Goal: Information Seeking & Learning: Learn about a topic

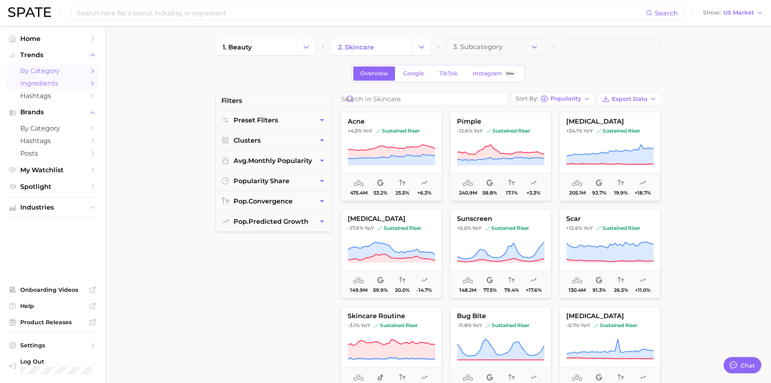
click at [37, 83] on span "Ingredients" at bounding box center [52, 83] width 65 height 8
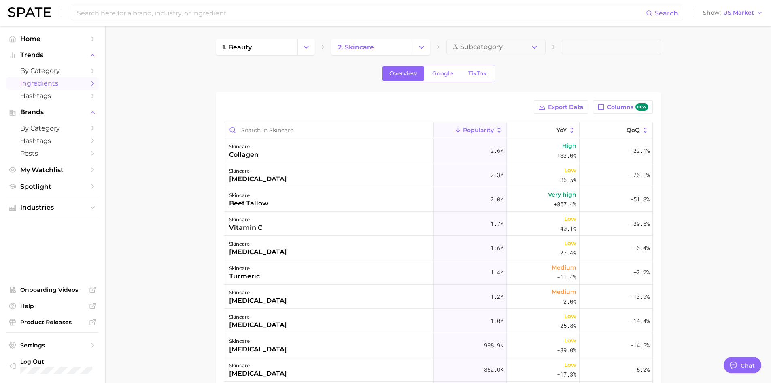
type textarea "x"
click at [620, 130] on button "QoQ" at bounding box center [616, 130] width 73 height 16
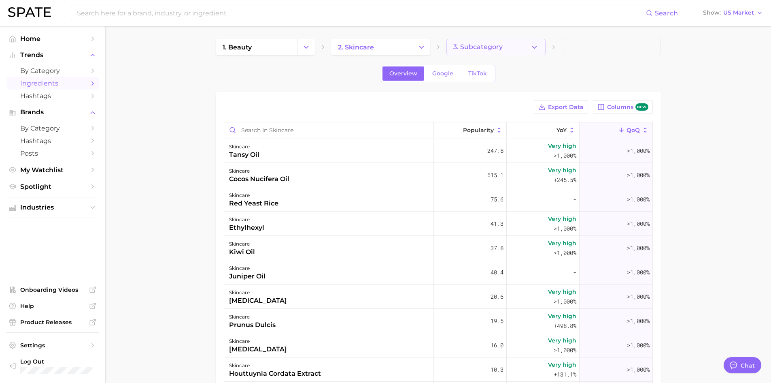
click at [471, 48] on span "3. Subcategory" at bounding box center [478, 46] width 49 height 7
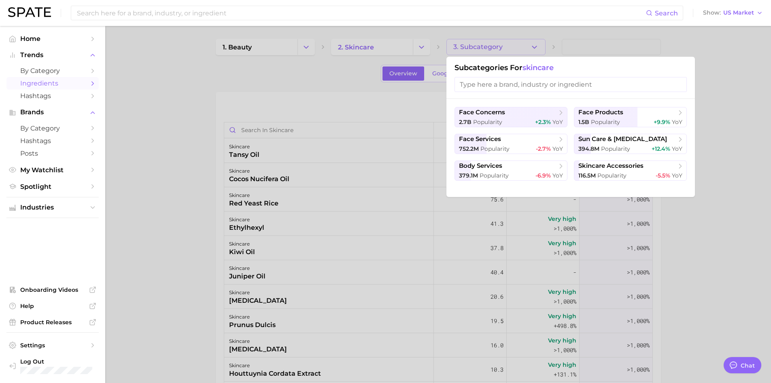
click at [296, 88] on div at bounding box center [385, 191] width 771 height 383
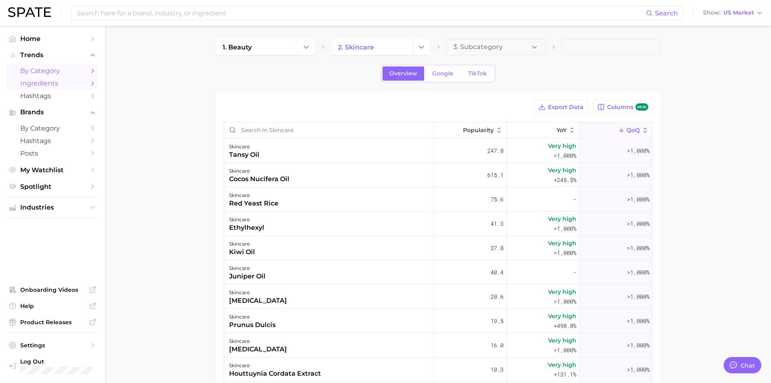
click at [44, 74] on span "by Category" at bounding box center [52, 71] width 65 height 8
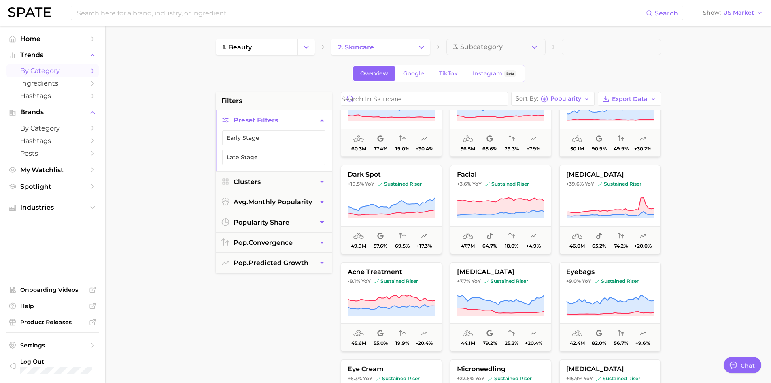
scroll to position [607, 0]
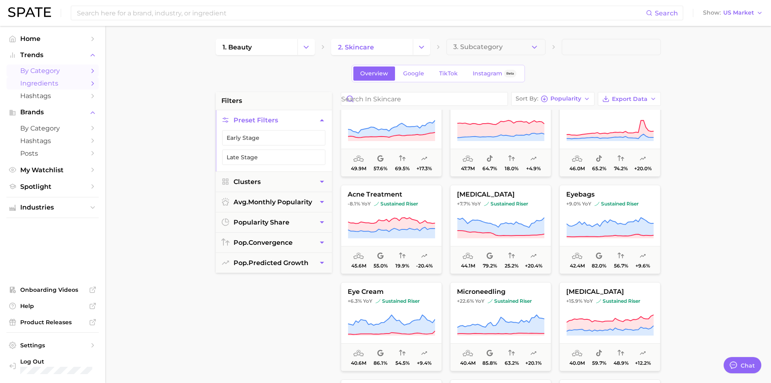
click at [24, 86] on span "Ingredients" at bounding box center [52, 83] width 65 height 8
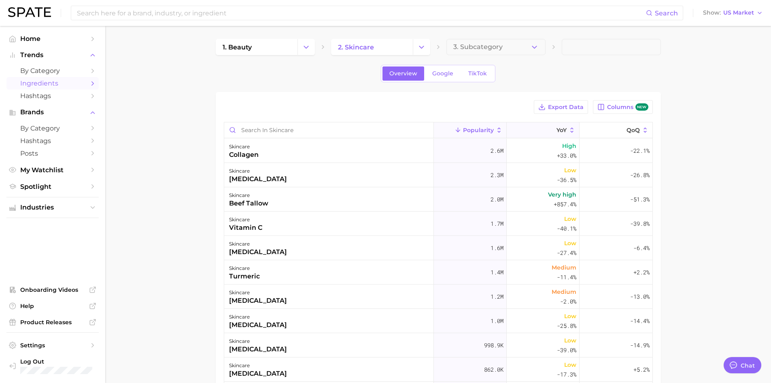
click at [552, 134] on button "YoY" at bounding box center [543, 130] width 73 height 16
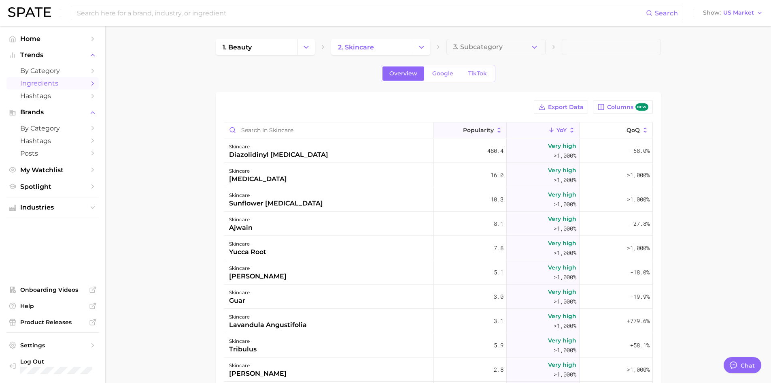
click at [464, 134] on button "Popularity" at bounding box center [470, 130] width 73 height 16
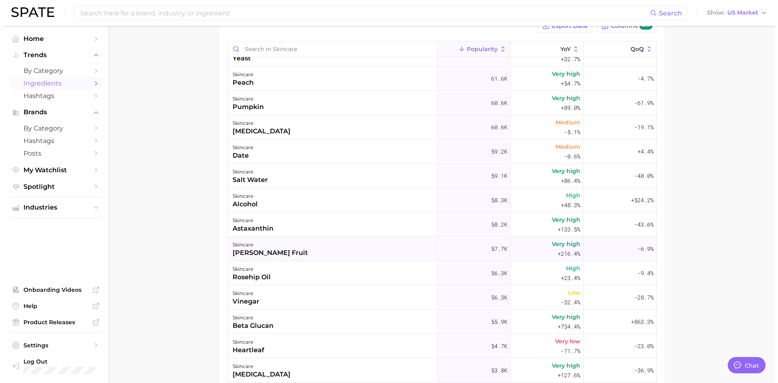
scroll to position [2713, 0]
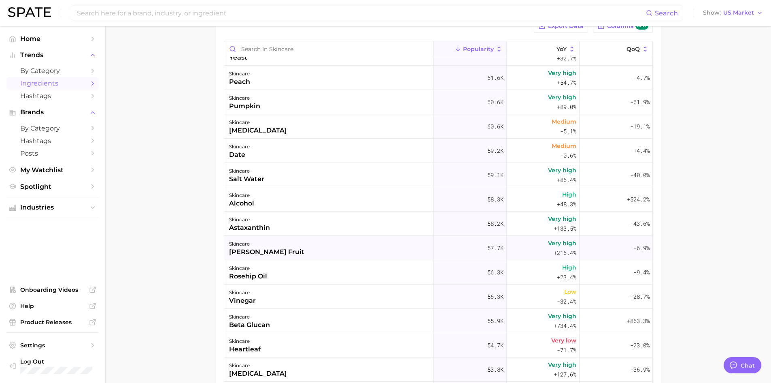
click at [264, 253] on div "[PERSON_NAME] fruit" at bounding box center [266, 252] width 75 height 10
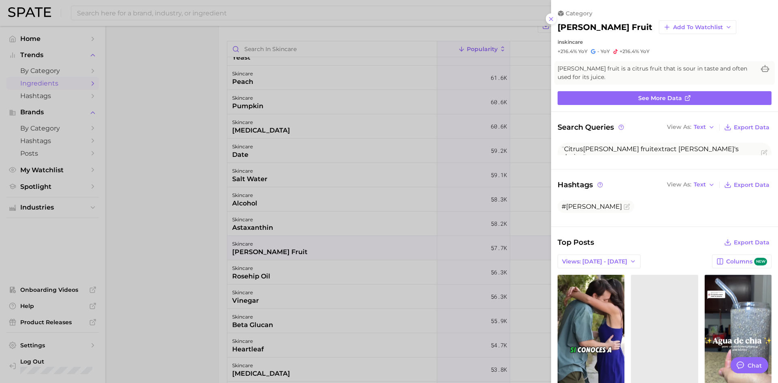
scroll to position [0, 0]
click at [554, 22] on icon at bounding box center [551, 19] width 6 height 6
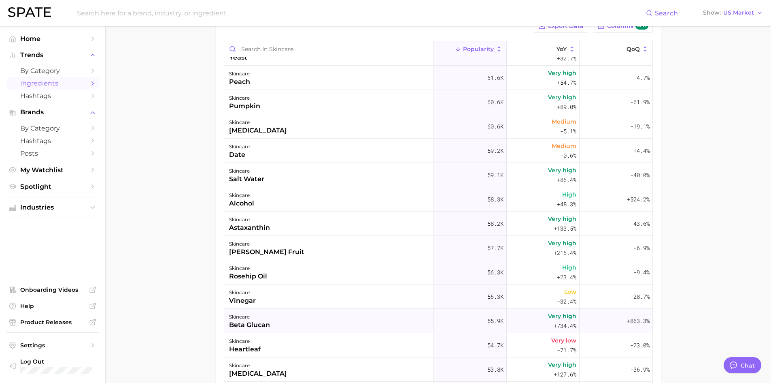
click at [280, 328] on div "skincare beta glucan" at bounding box center [329, 321] width 210 height 24
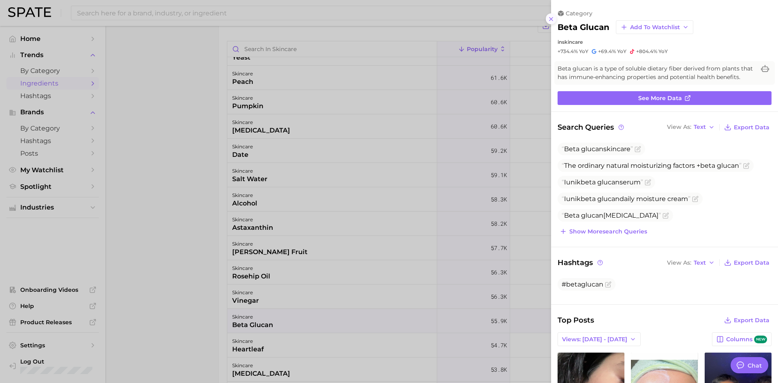
click at [552, 20] on line at bounding box center [550, 18] width 3 height 3
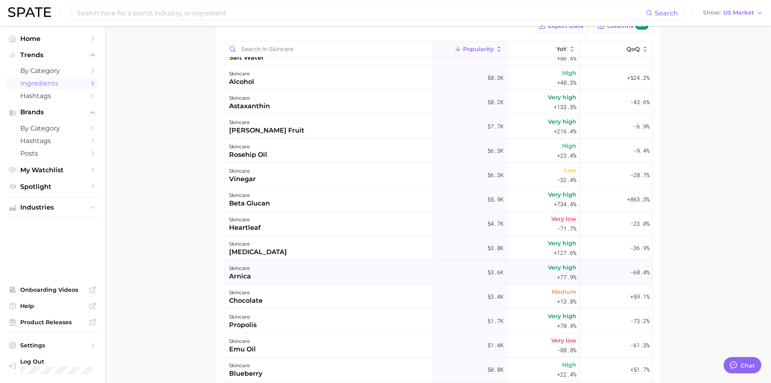
scroll to position [2875, 0]
